Goal: Information Seeking & Learning: Compare options

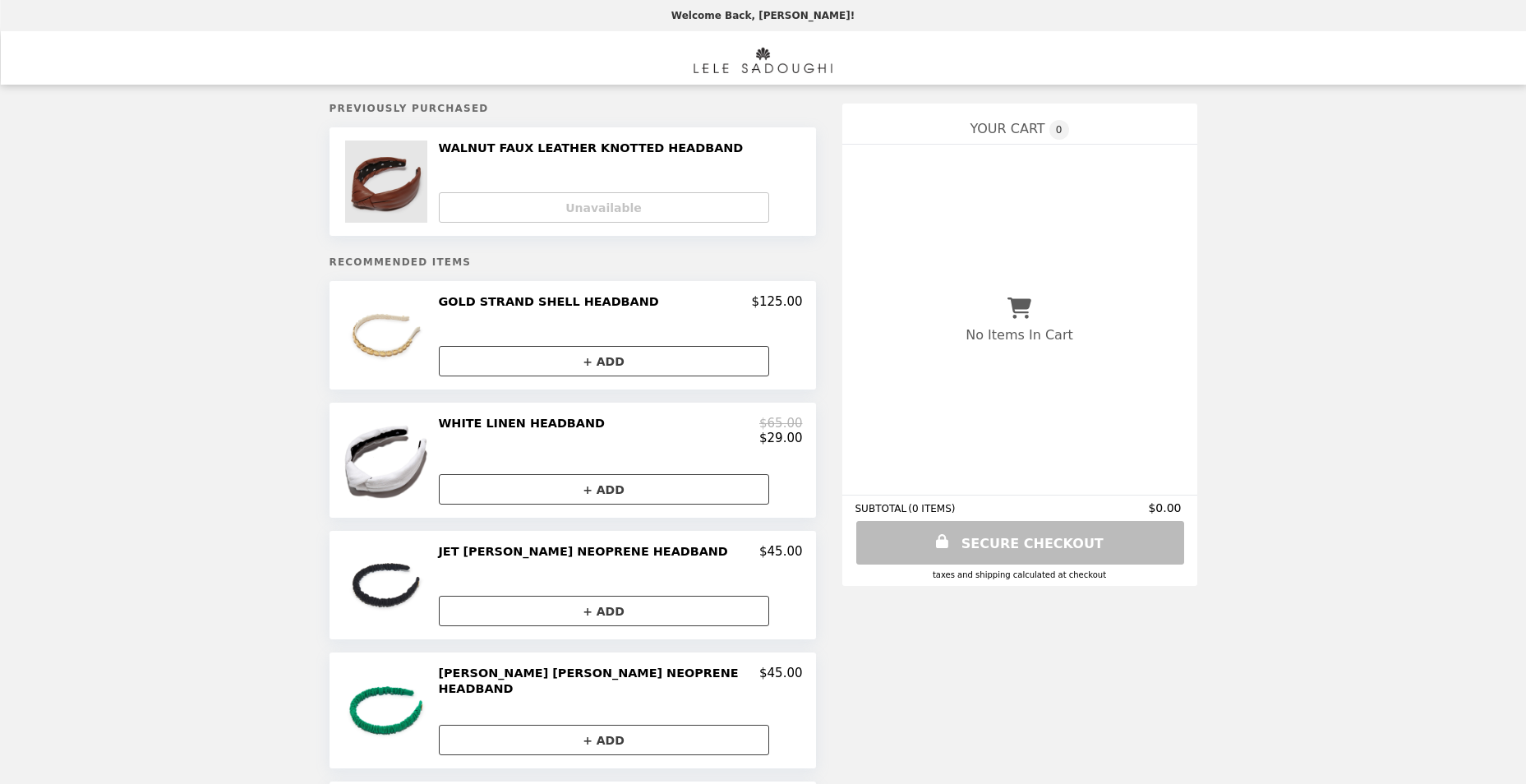
click at [419, 178] on img at bounding box center [388, 181] width 86 height 82
click at [577, 148] on h2 "WALNUT FAUX LEATHER KNOTTED HEADBAND" at bounding box center [594, 147] width 311 height 15
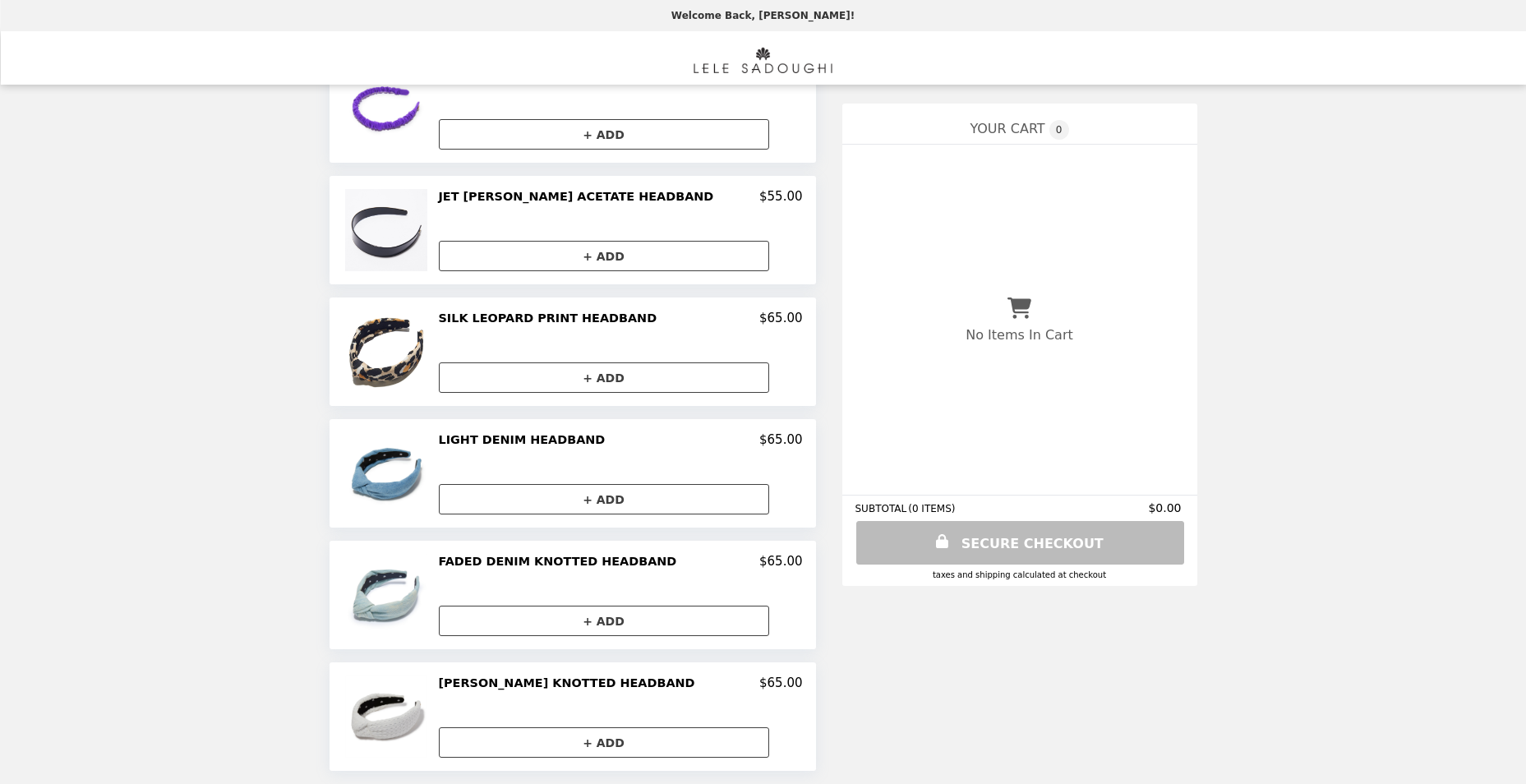
scroll to position [317, 0]
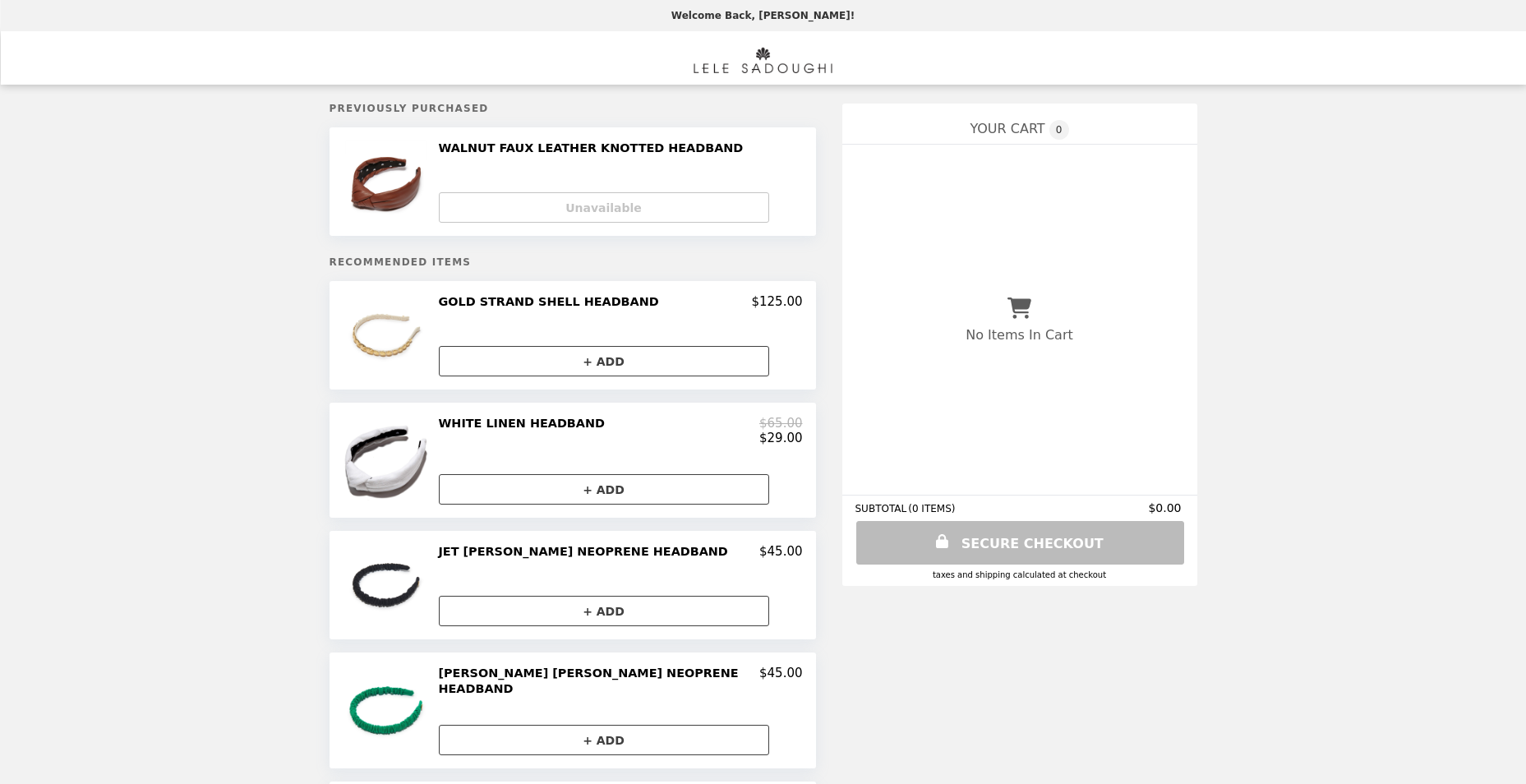
click at [542, 422] on h2 "WHITE LINEN HEADBAND" at bounding box center [525, 423] width 173 height 15
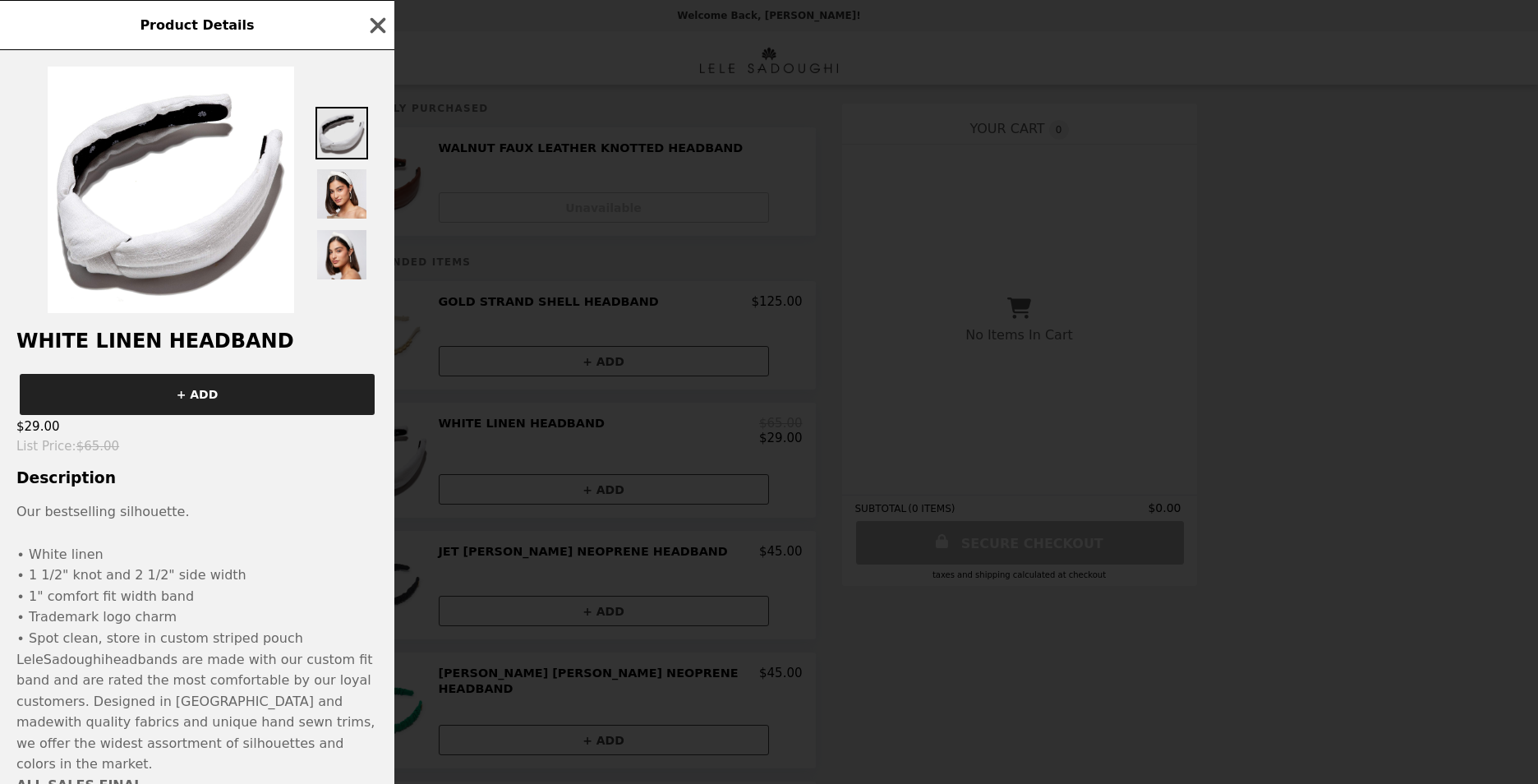
click at [352, 146] on img at bounding box center [342, 133] width 53 height 53
click at [219, 30] on span "Product Details" at bounding box center [197, 25] width 115 height 15
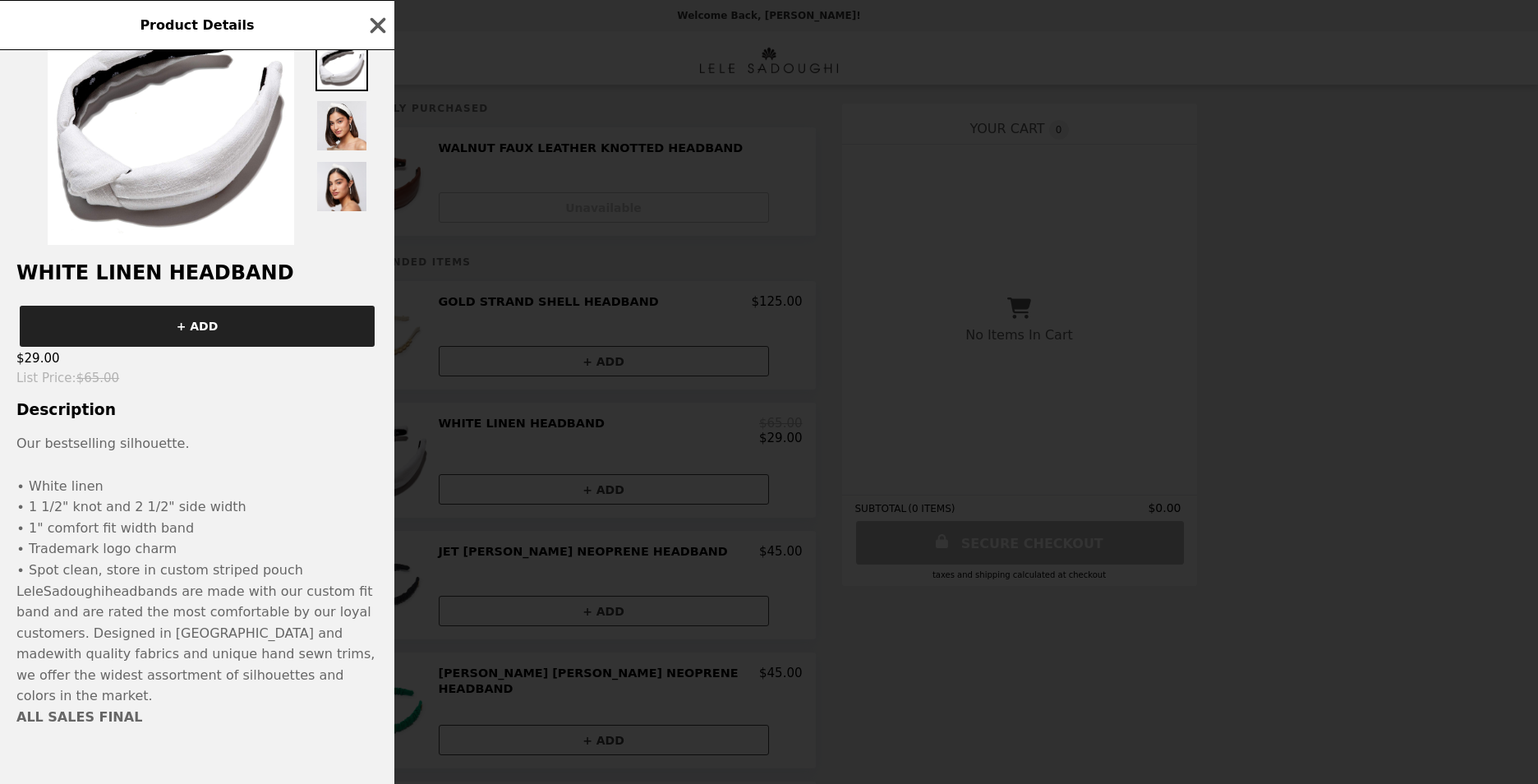
click at [91, 598] on span "Sadoughi" at bounding box center [75, 590] width 62 height 15
click at [368, 19] on icon "button" at bounding box center [377, 25] width 25 height 25
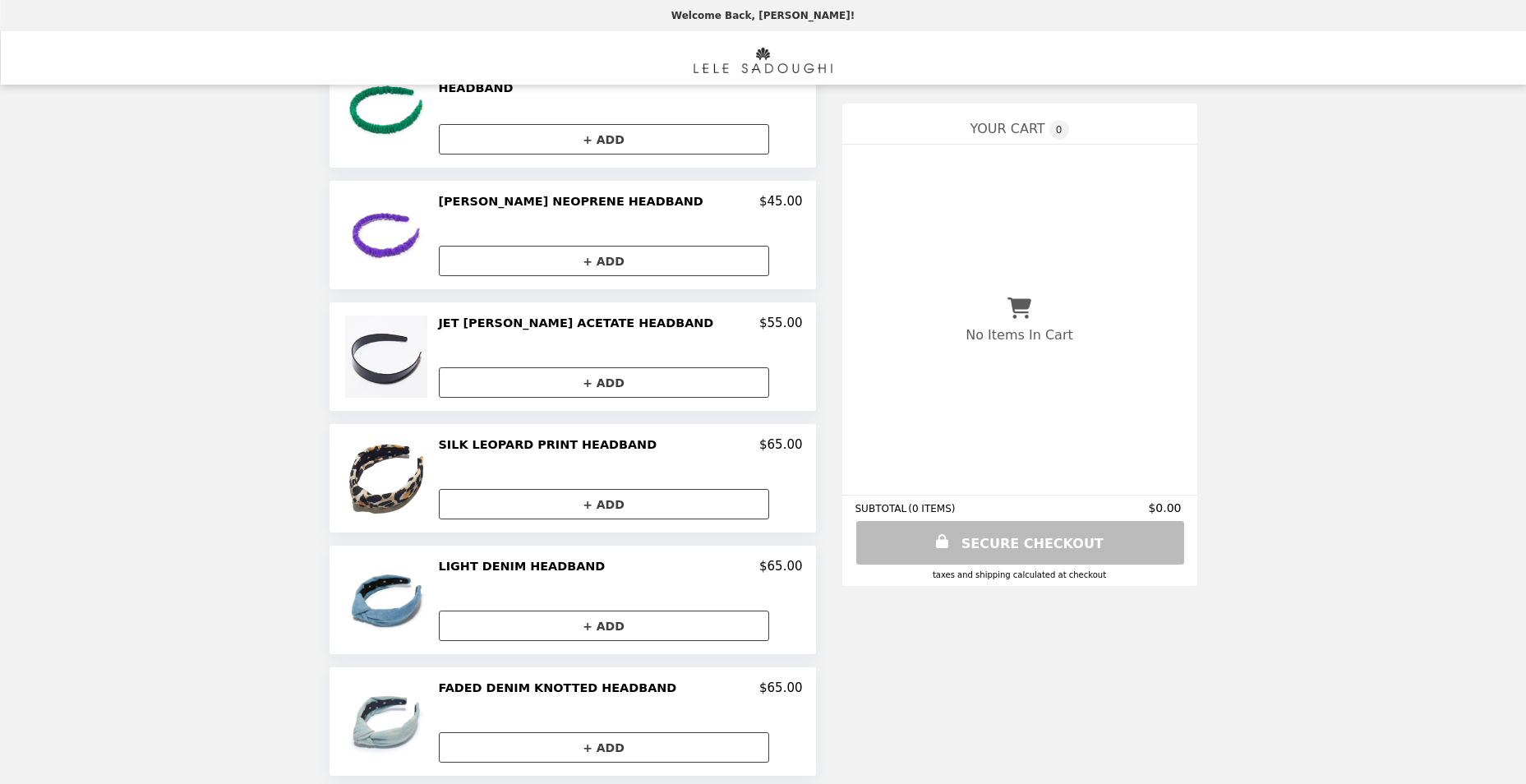
scroll to position [728, 0]
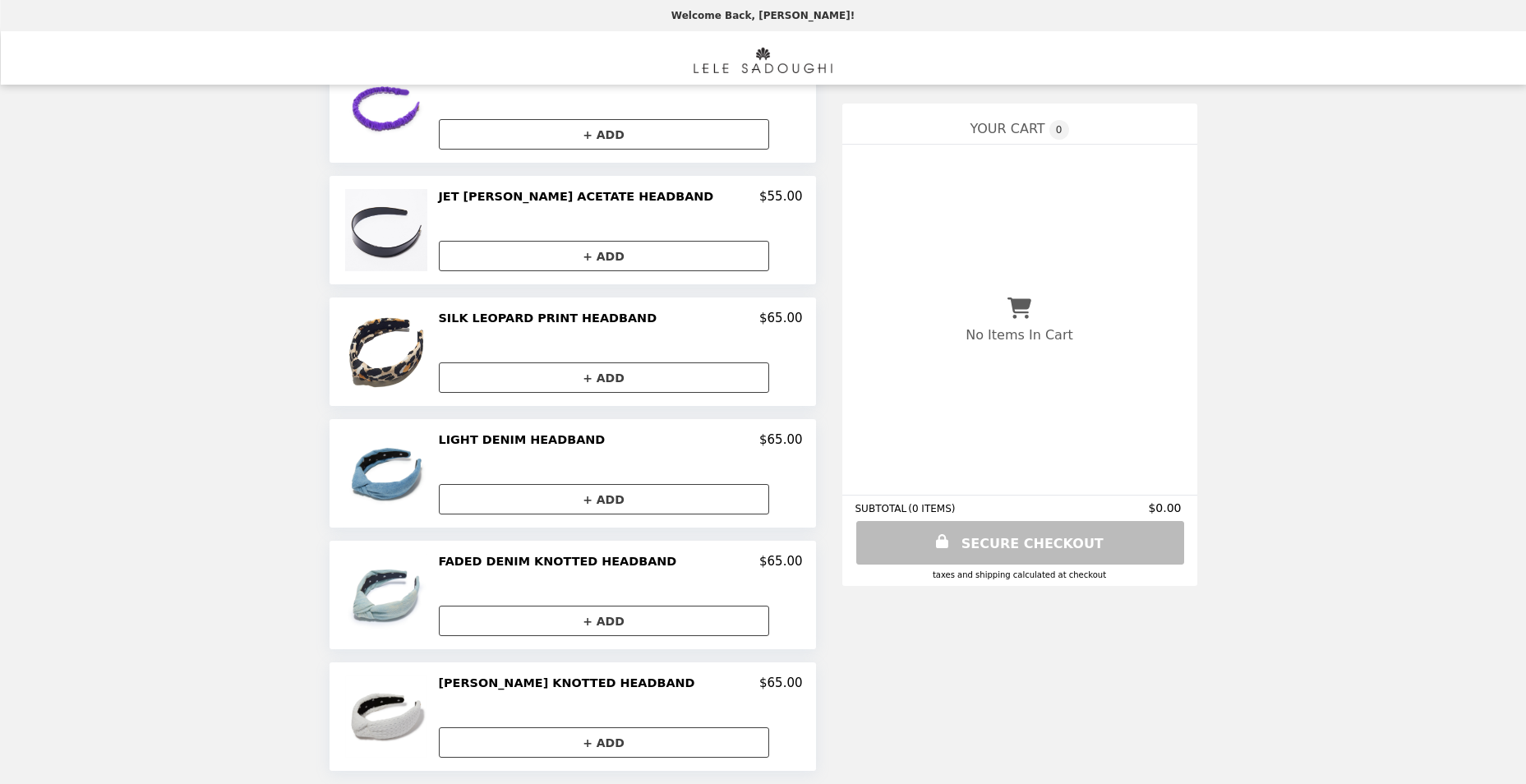
click at [586, 687] on h2 "[PERSON_NAME] KNOTTED HEADBAND" at bounding box center [570, 682] width 263 height 15
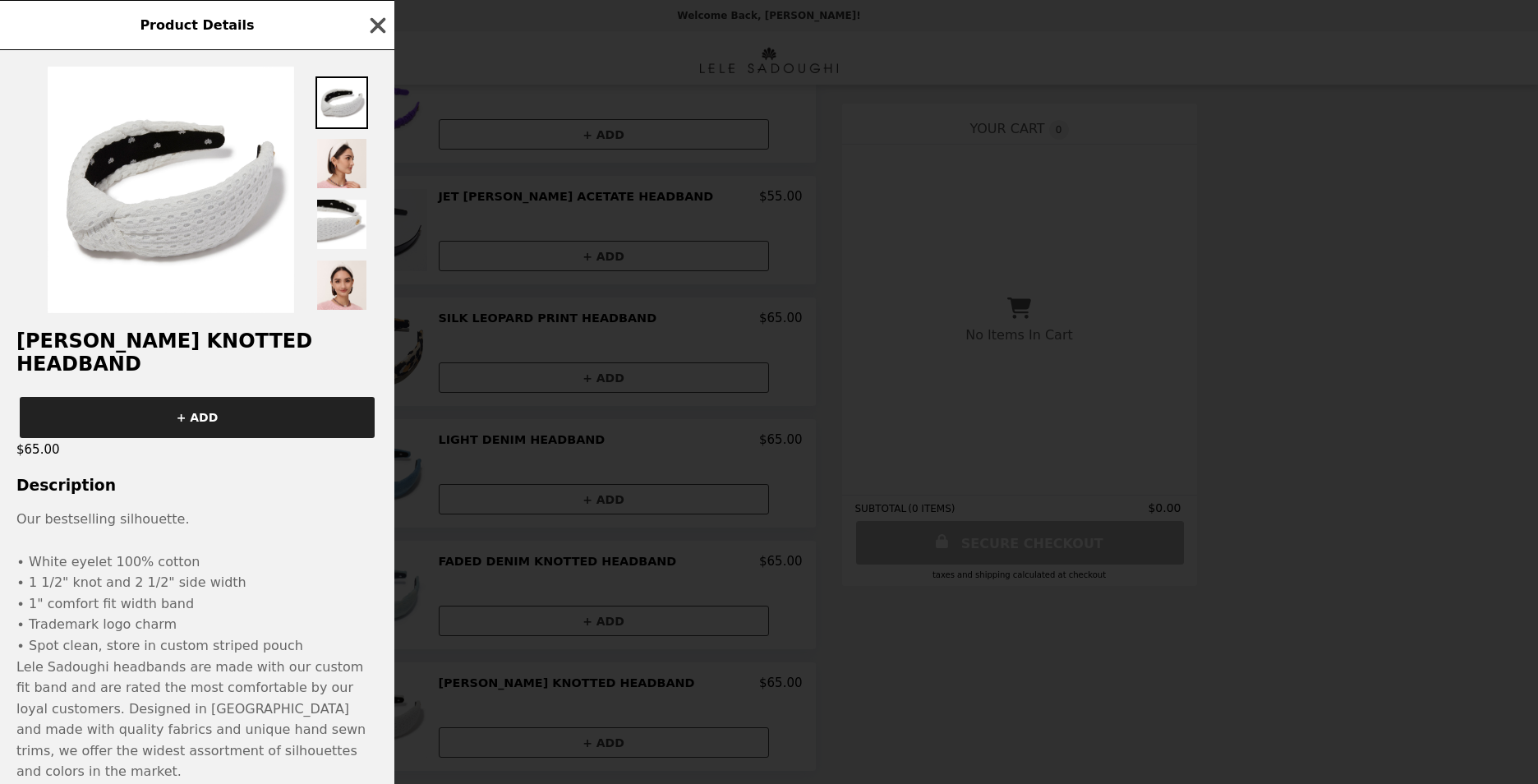
click at [385, 25] on icon "button" at bounding box center [377, 25] width 25 height 25
